Goal: Task Accomplishment & Management: Use online tool/utility

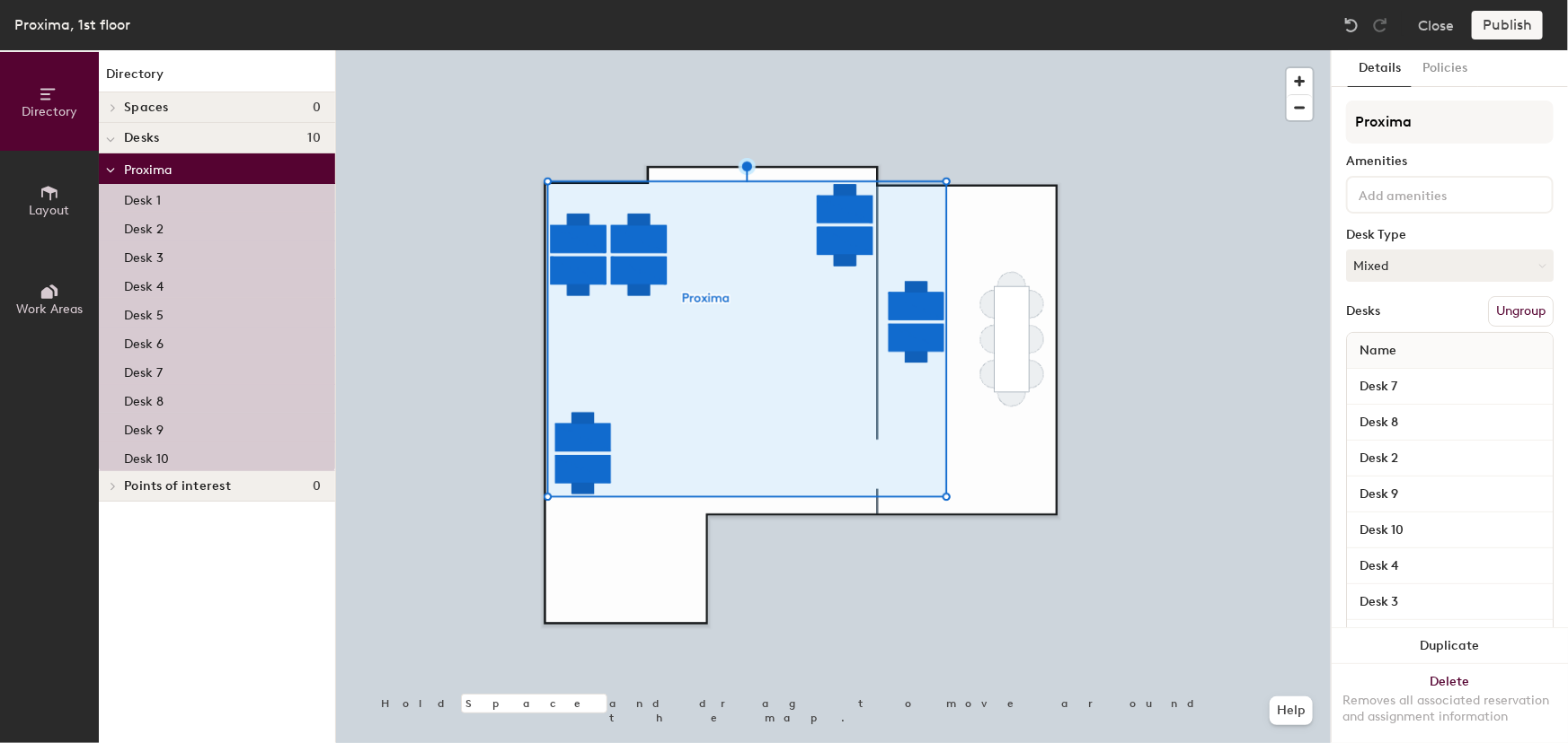
click at [1393, 199] on input at bounding box center [1435, 194] width 162 height 22
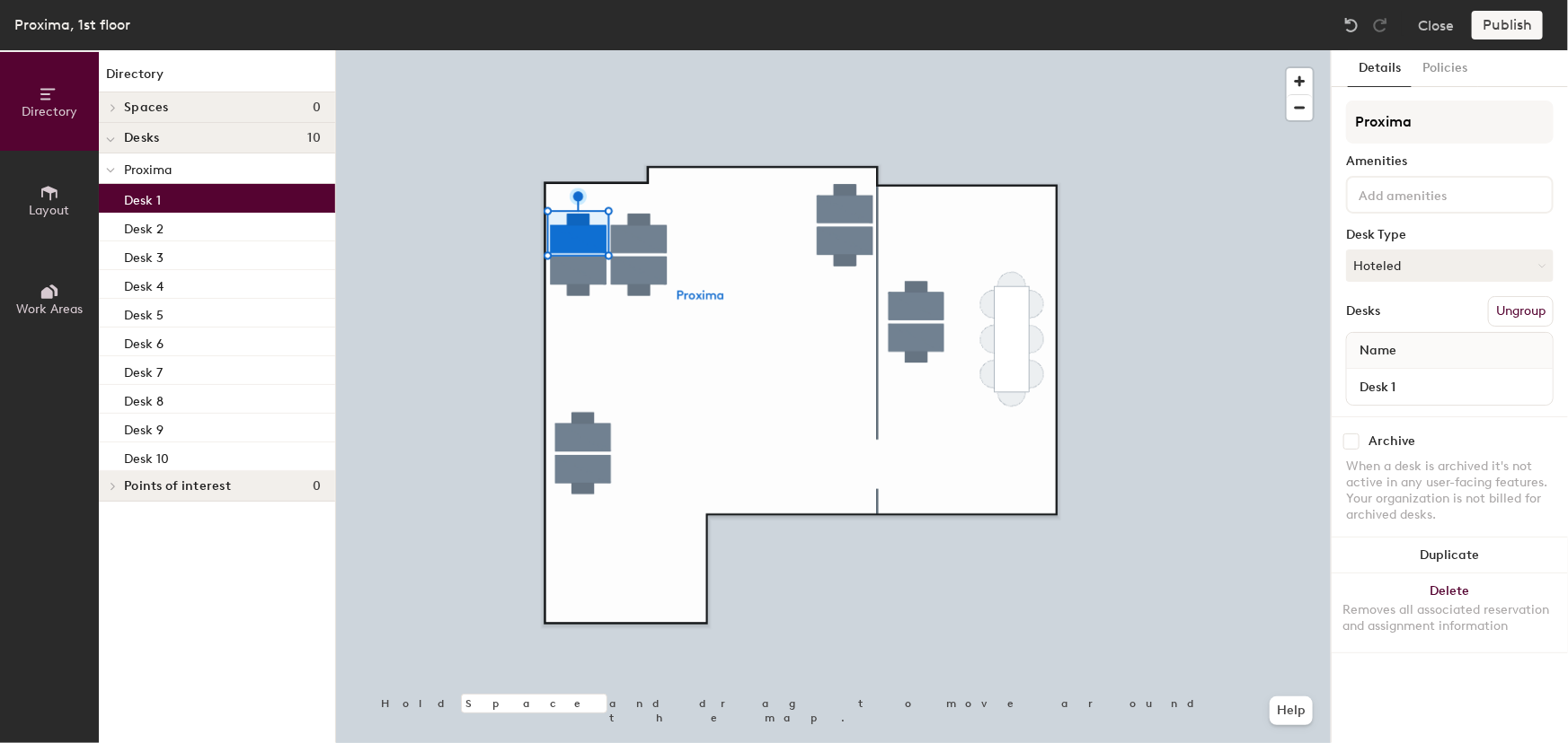
click at [1411, 200] on input at bounding box center [1435, 194] width 162 height 22
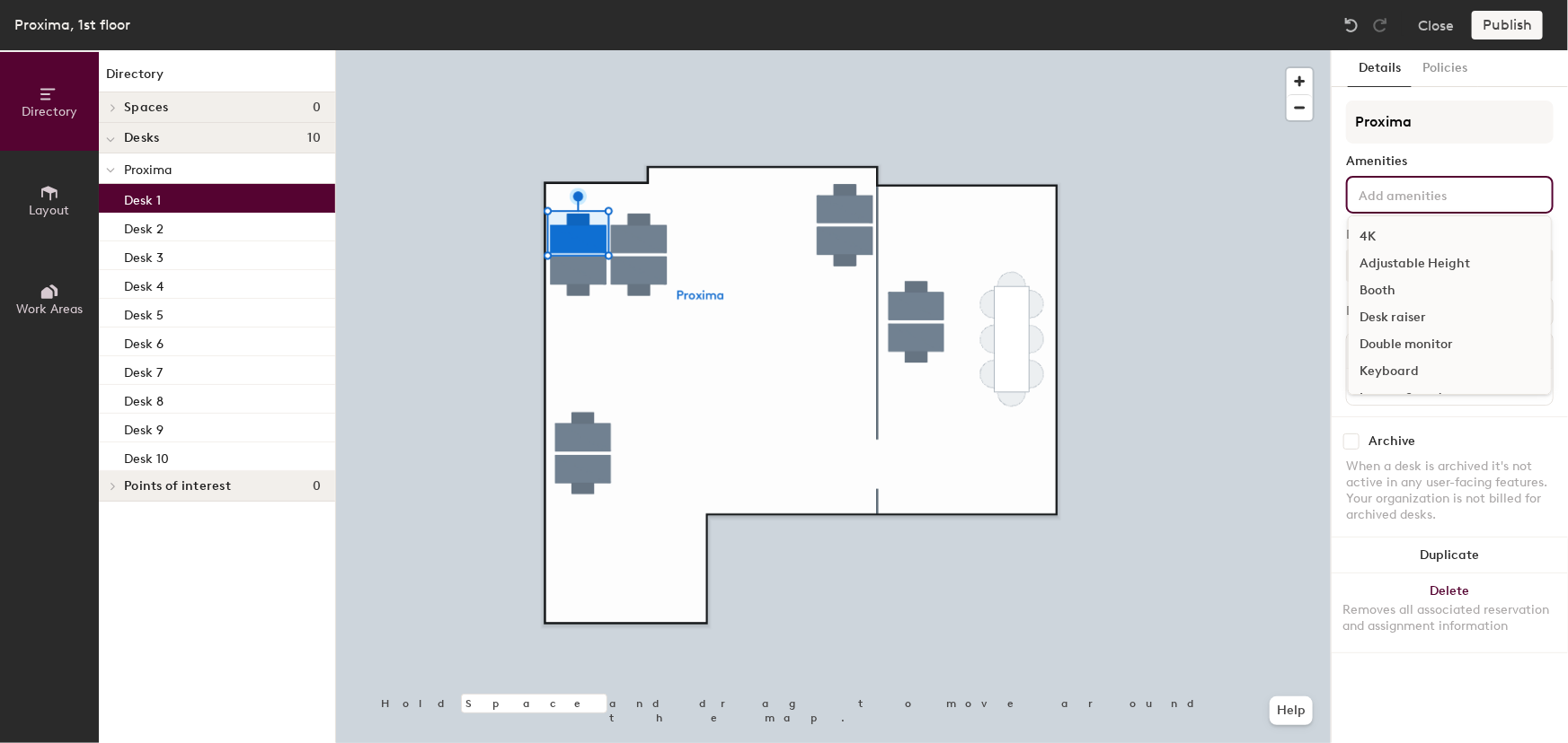
click at [1407, 342] on div "Double monitor" at bounding box center [1449, 345] width 202 height 27
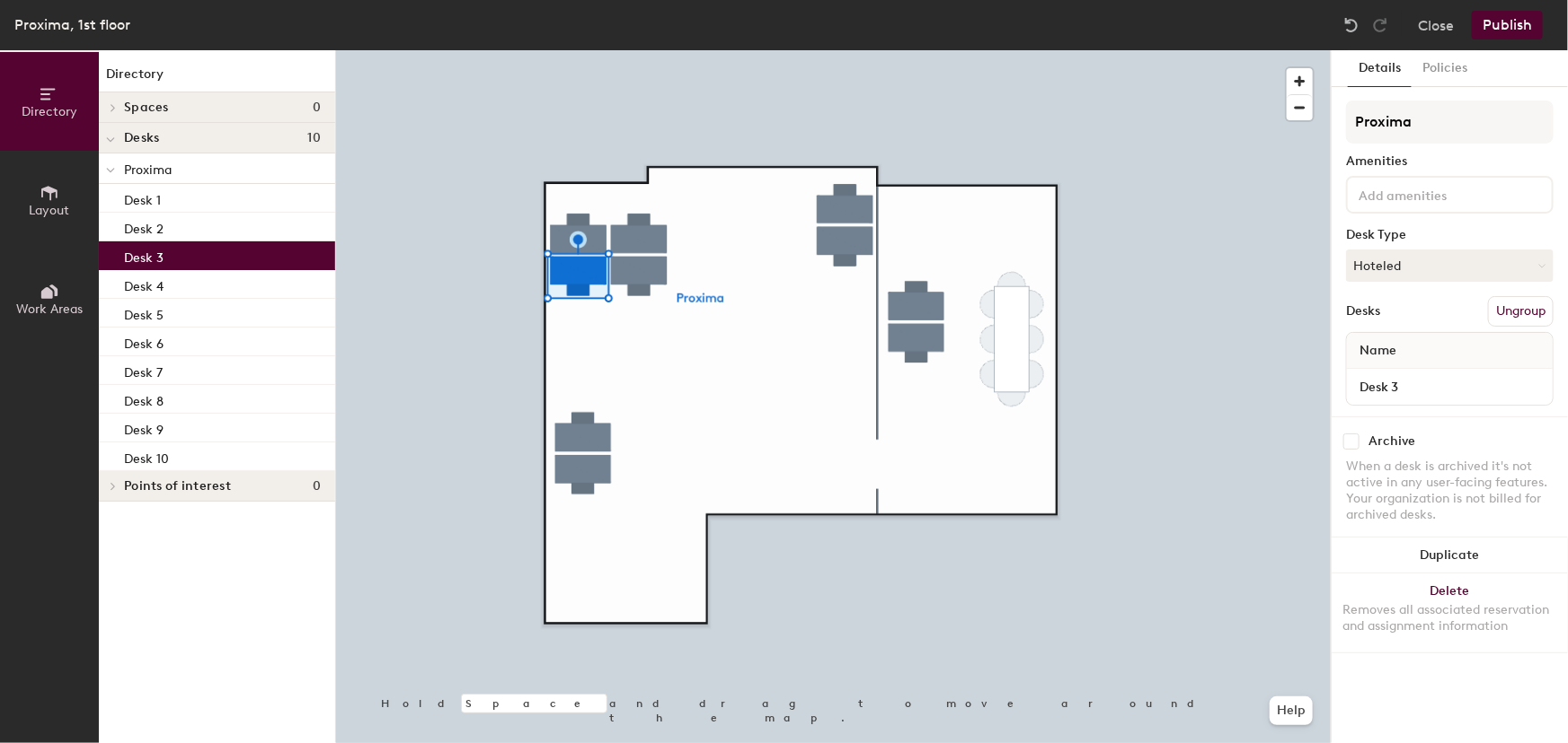
click at [1426, 193] on input at bounding box center [1435, 194] width 162 height 22
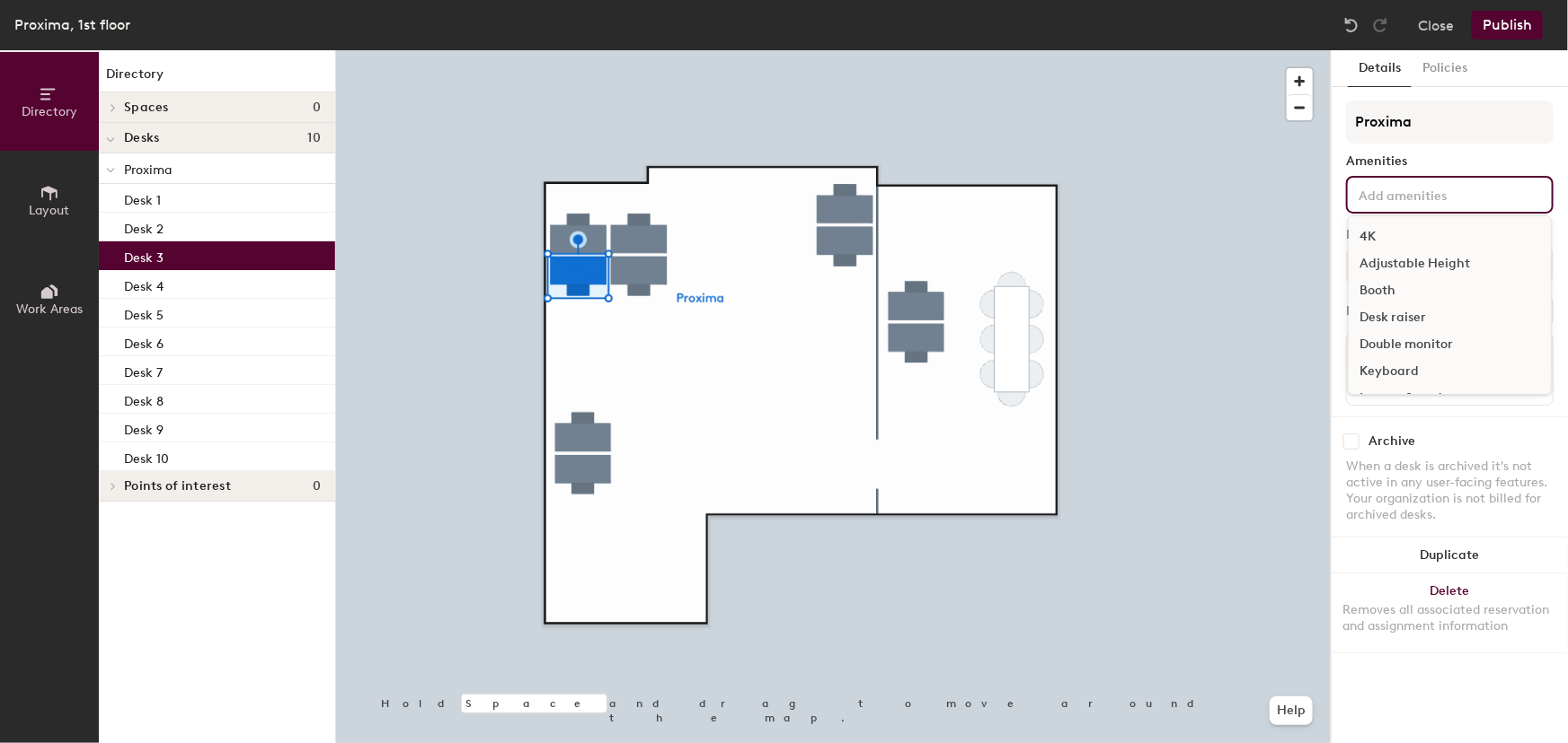
click at [1409, 338] on div "Double monitor" at bounding box center [1449, 345] width 202 height 27
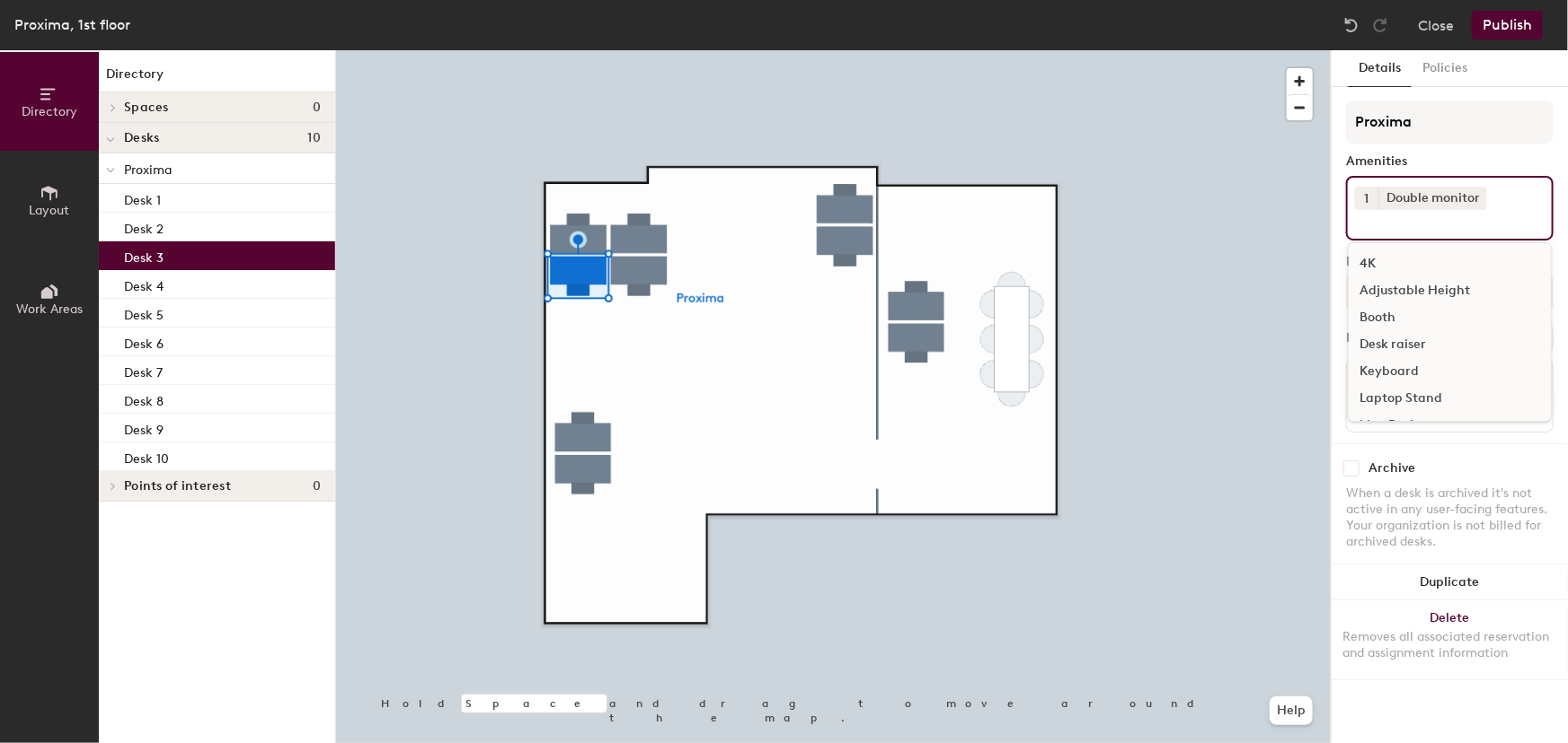
click at [653, 50] on div at bounding box center [832, 50] width 994 height 0
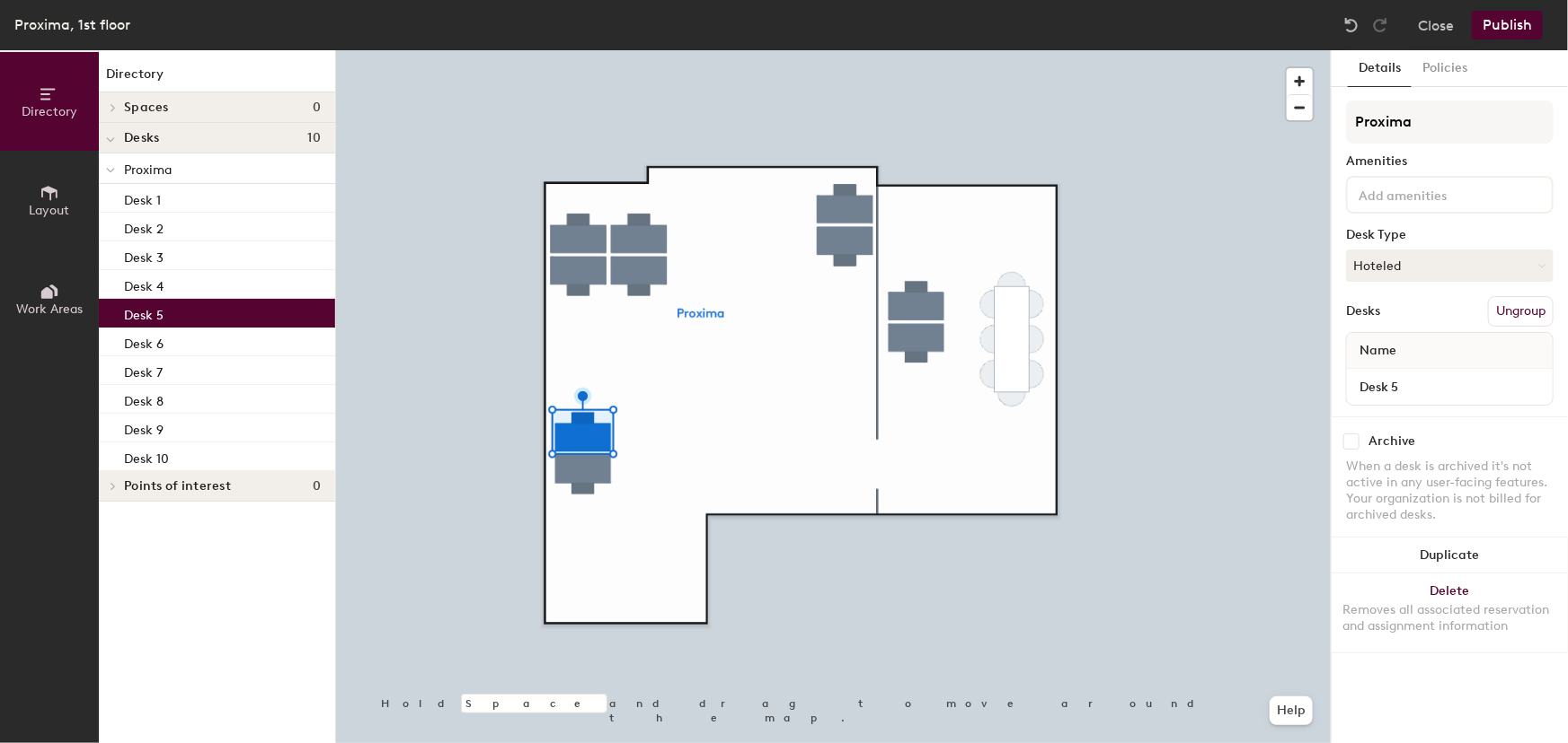
click at [1419, 189] on input at bounding box center [1435, 194] width 162 height 22
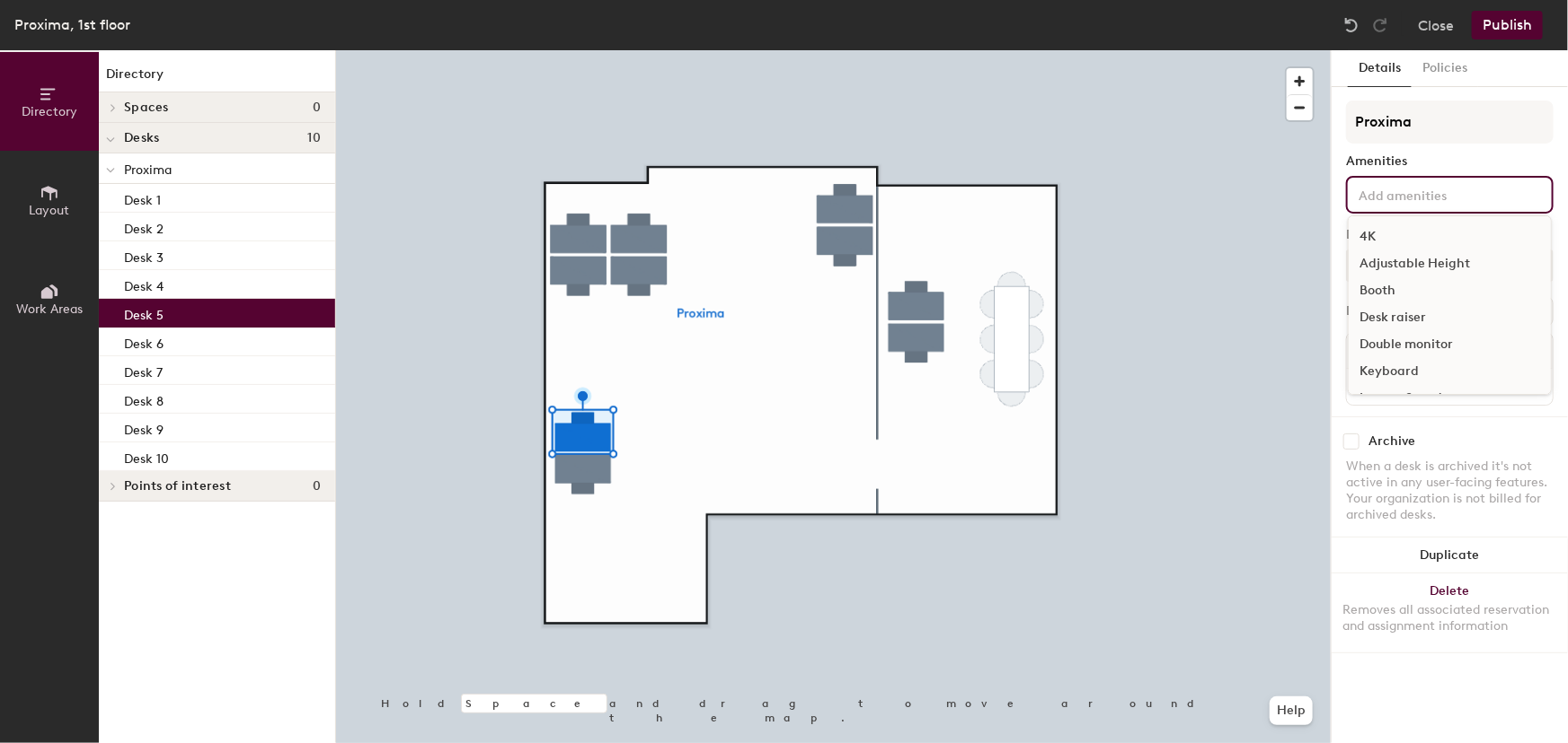
click at [1385, 342] on div "Double monitor" at bounding box center [1449, 345] width 202 height 27
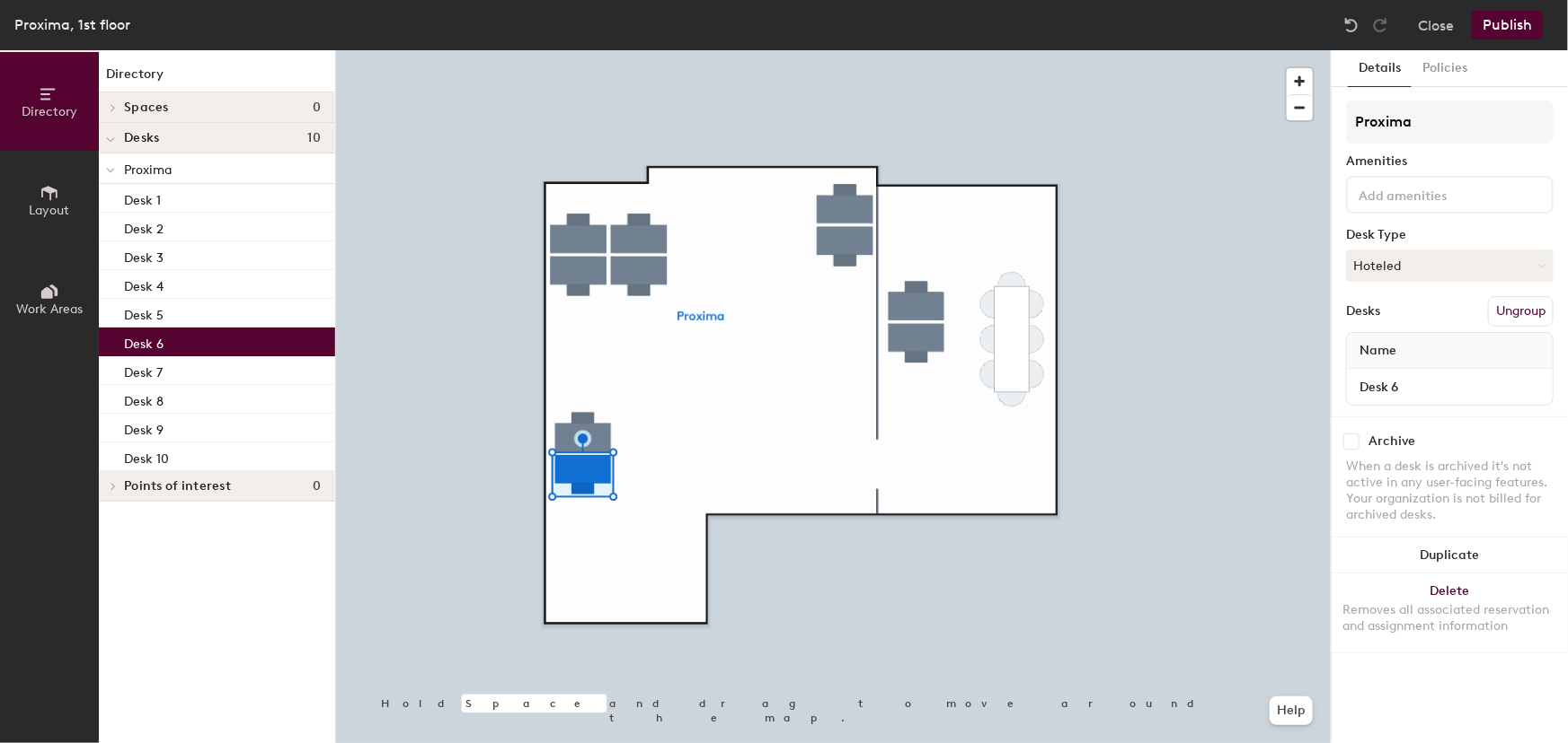
click at [1421, 200] on input at bounding box center [1435, 194] width 162 height 22
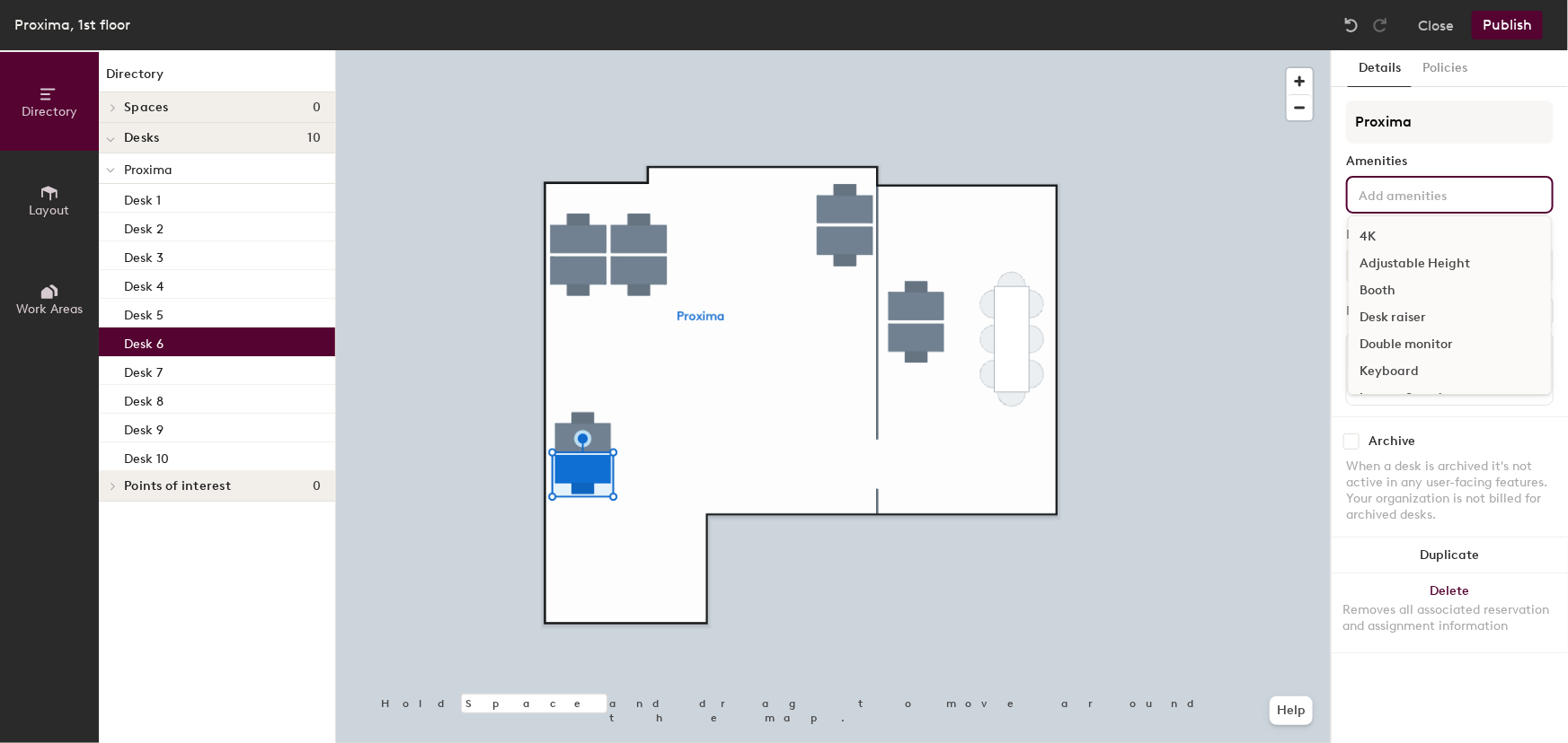
click at [1402, 339] on div "Double monitor" at bounding box center [1449, 345] width 202 height 27
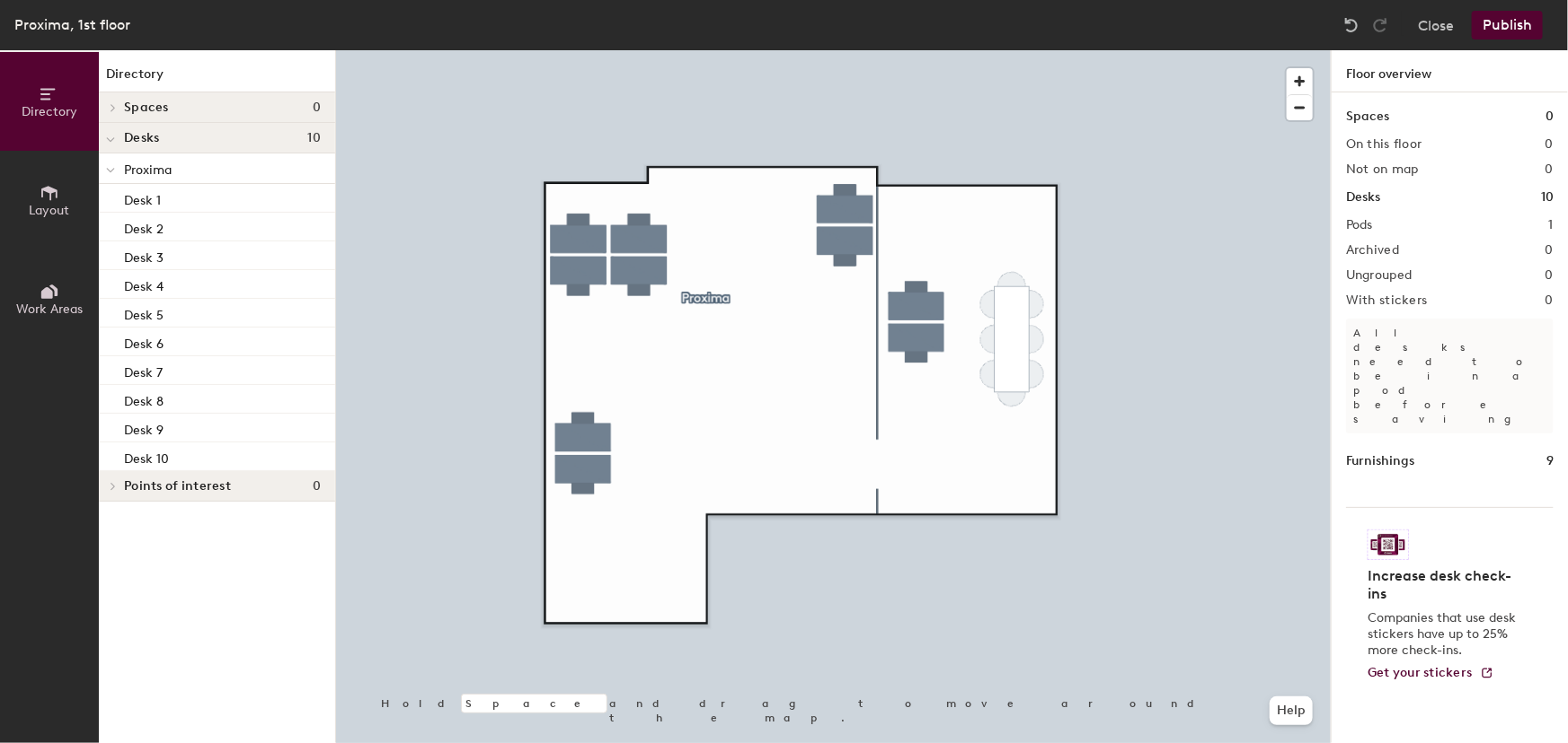
click at [1507, 24] on button "Publish" at bounding box center [1506, 24] width 71 height 28
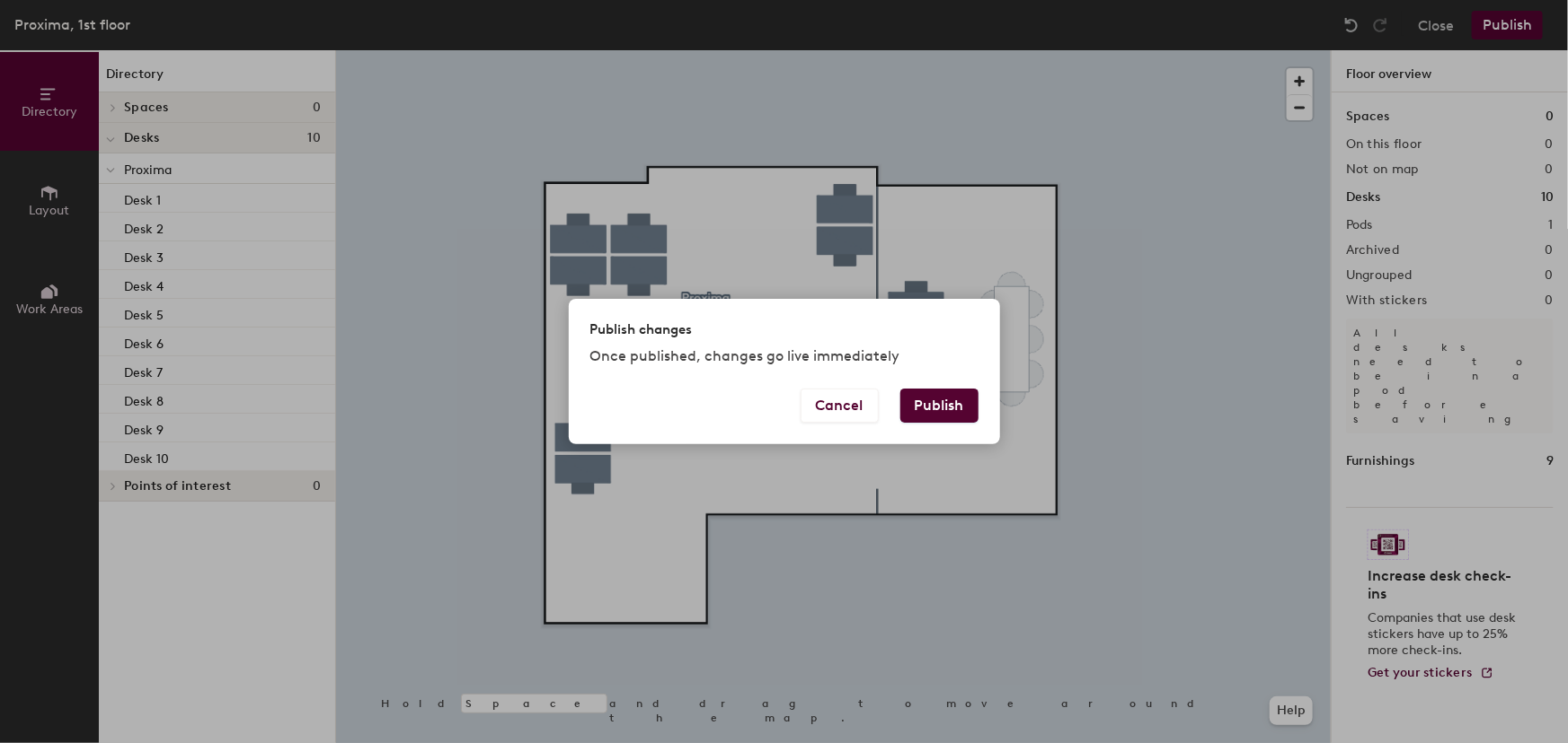
click at [922, 401] on button "Publish" at bounding box center [939, 405] width 78 height 34
